Goal: Information Seeking & Learning: Learn about a topic

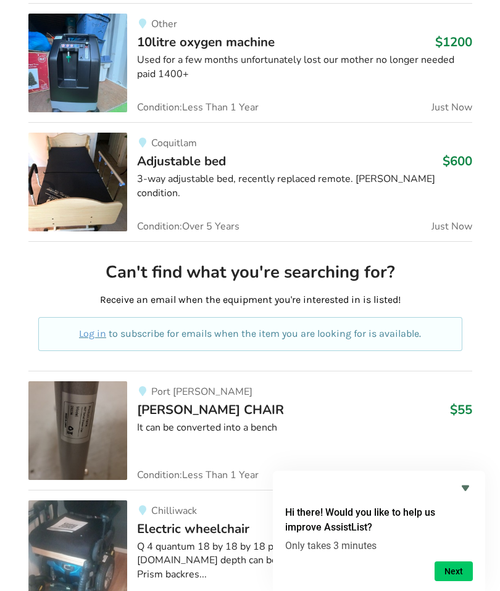
scroll to position [495, 0]
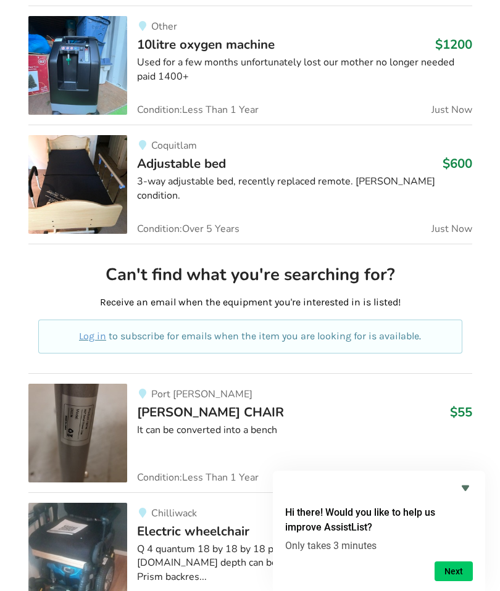
click at [197, 168] on span "Adjustable bed" at bounding box center [181, 163] width 89 height 17
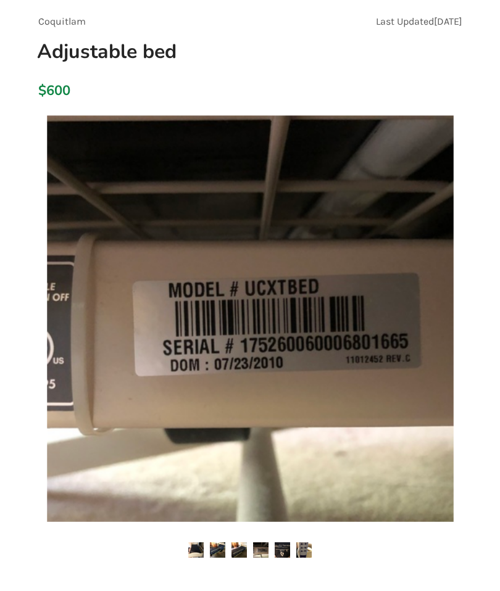
scroll to position [110, 0]
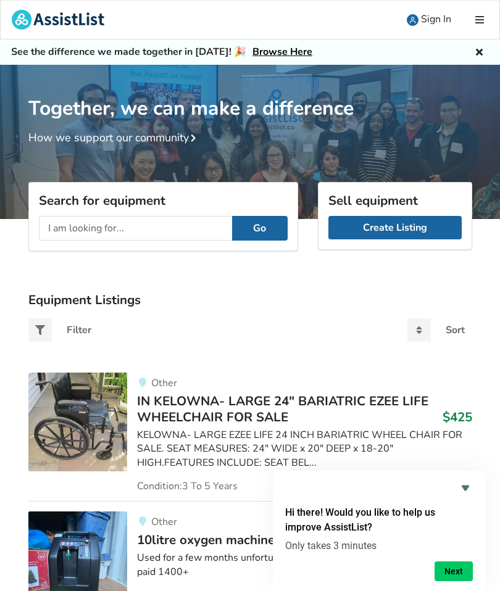
click at [325, 398] on span "IN KELOWNA- LARGE 24" BARIATRIC EZEE LIFE WHEELCHAIR FOR SALE" at bounding box center [282, 408] width 291 height 33
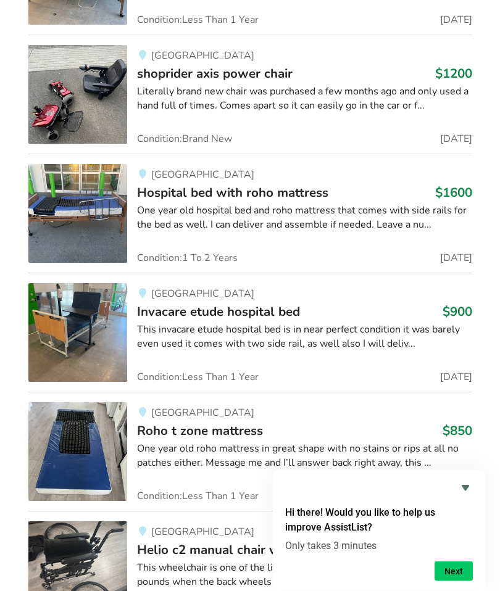
scroll to position [3880, 0]
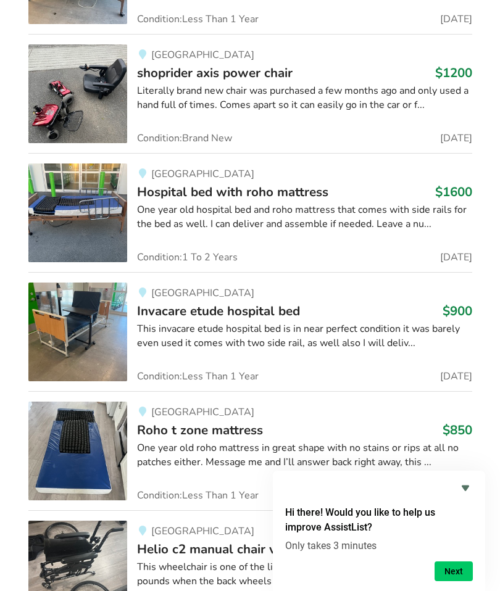
click at [465, 495] on icon "Hide survey" at bounding box center [465, 487] width 15 height 15
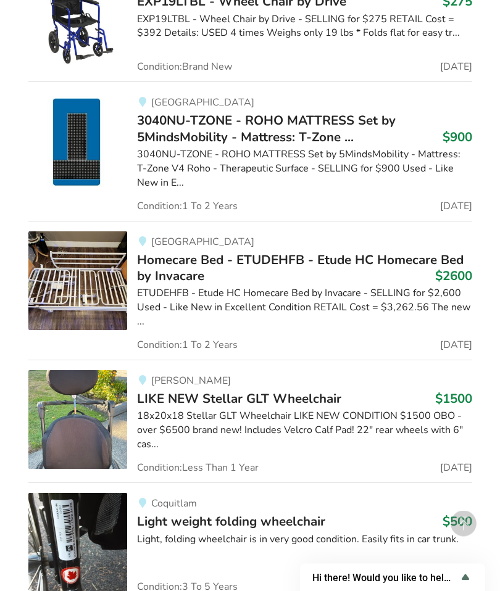
scroll to position [4792, 0]
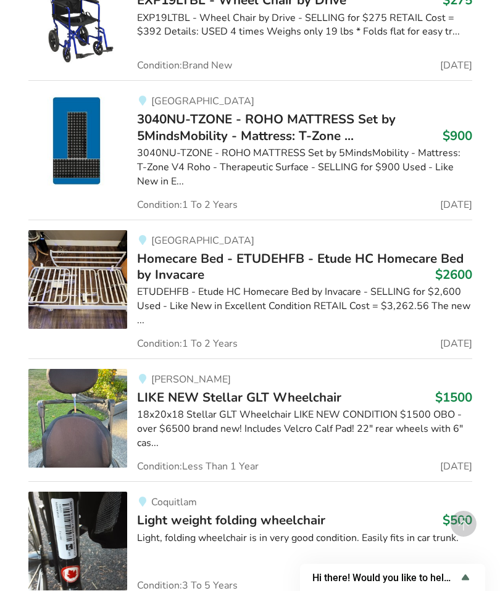
click at [83, 384] on img at bounding box center [77, 418] width 99 height 99
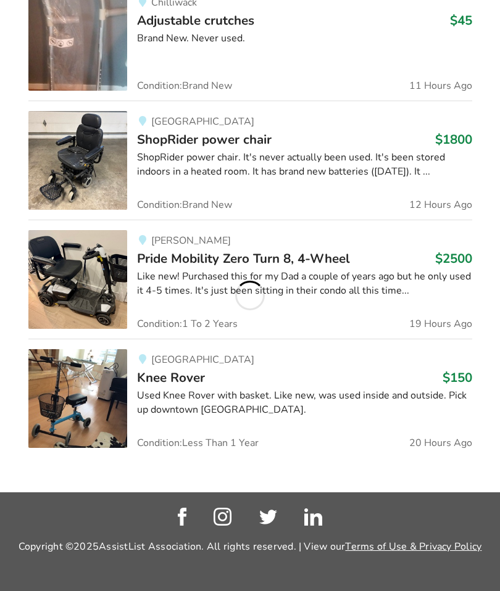
scroll to position [1240, 0]
